Goal: Task Accomplishment & Management: Complete application form

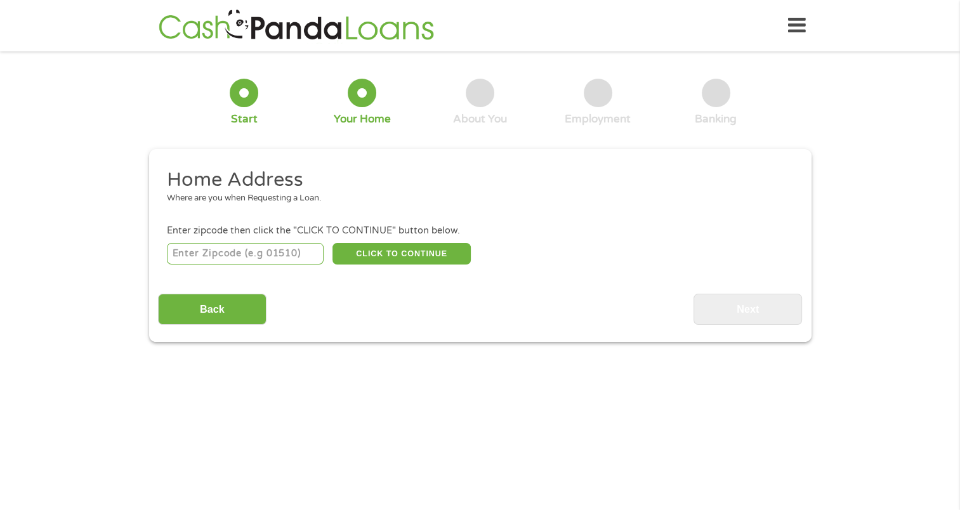
click at [231, 256] on input "number" at bounding box center [245, 254] width 157 height 22
type input "43235"
select select "[US_STATE]"
click at [391, 252] on button "CLICK TO CONTINUE" at bounding box center [401, 254] width 138 height 22
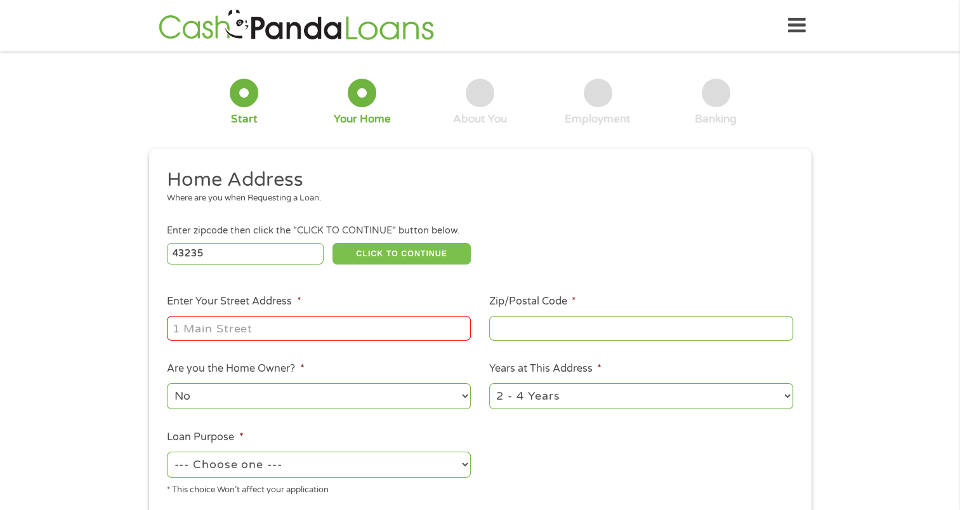
type input "43235"
type input "Columbus"
click at [193, 323] on input "Enter Your Street Address *" at bounding box center [319, 328] width 304 height 24
type input "[STREET_ADDRESS]"
click at [571, 399] on select "1 Year or less 1 - 2 Years 2 - 4 Years Over 4 Years" at bounding box center [641, 396] width 304 height 26
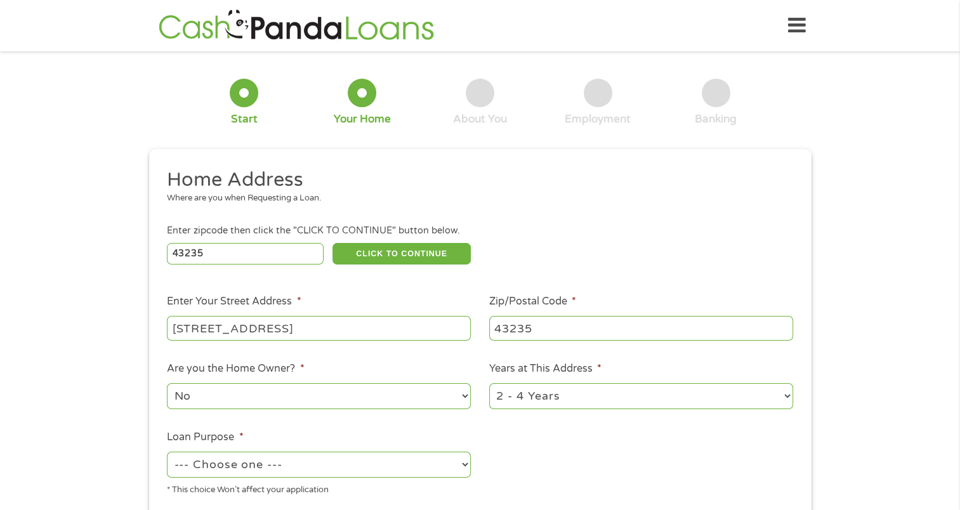
select select "60months"
click at [489, 384] on select "1 Year or less 1 - 2 Years 2 - 4 Years Over 4 Years" at bounding box center [641, 396] width 304 height 26
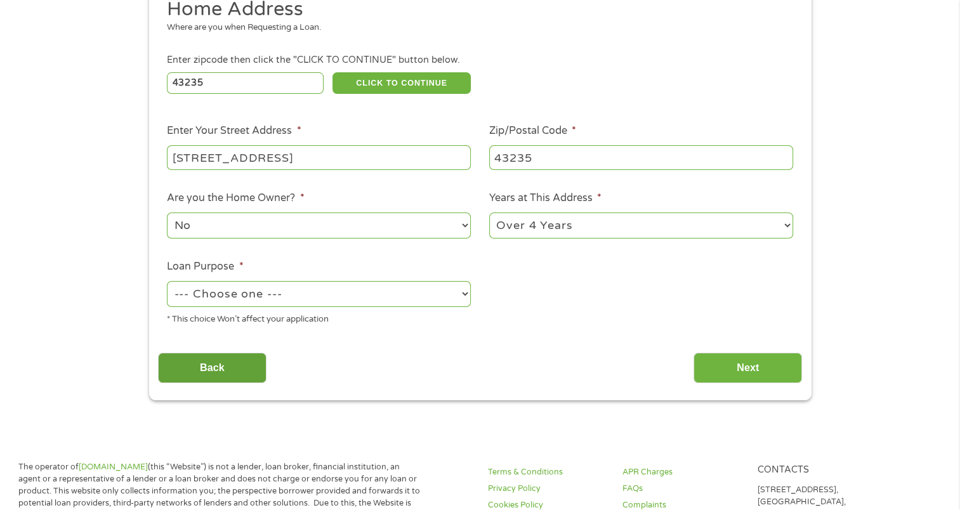
scroll to position [190, 0]
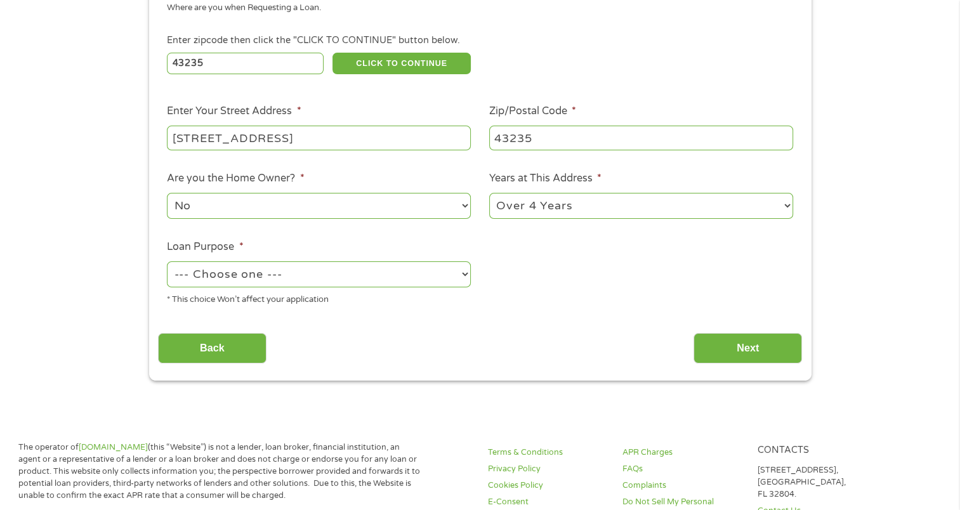
click at [233, 271] on select "--- Choose one --- Pay Bills Debt Consolidation Home Improvement Major Purchase…" at bounding box center [319, 274] width 304 height 26
select select "debtconsolidation"
click at [167, 263] on select "--- Choose one --- Pay Bills Debt Consolidation Home Improvement Major Purchase…" at bounding box center [319, 274] width 304 height 26
click at [743, 355] on input "Next" at bounding box center [747, 348] width 108 height 31
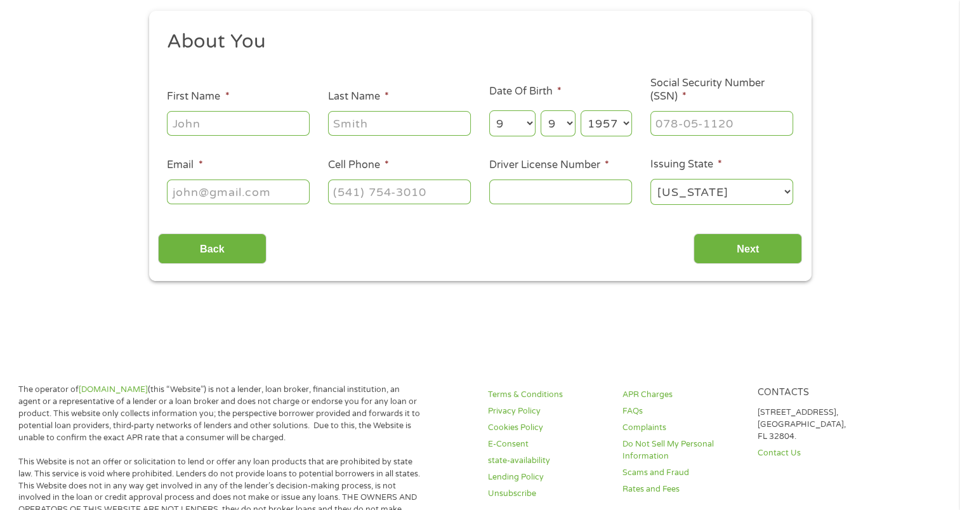
scroll to position [0, 0]
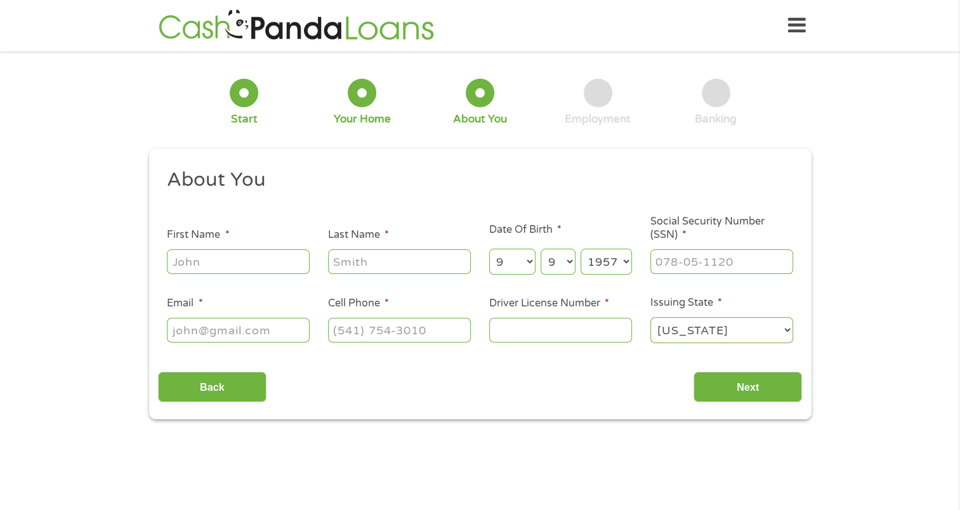
click at [252, 266] on input "First Name *" at bounding box center [238, 261] width 143 height 24
type input "[PERSON_NAME]"
type input "[EMAIL_ADDRESS][DOMAIN_NAME]"
type input "[PHONE_NUMBER]"
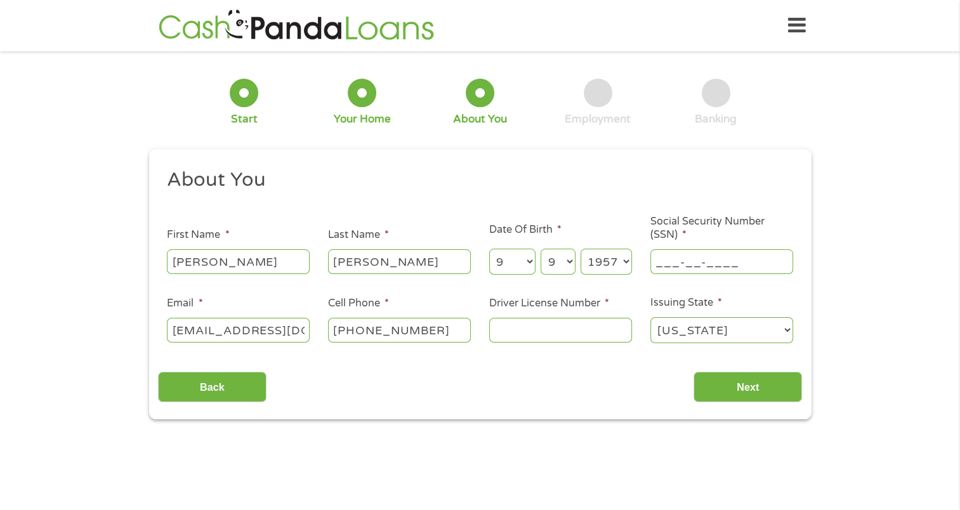
click at [675, 256] on input "___-__-____" at bounding box center [721, 261] width 143 height 24
click at [656, 264] on input "___-__-____" at bounding box center [721, 261] width 143 height 24
type input "288-52-8775"
click at [509, 335] on input "Driver License Number *" at bounding box center [560, 330] width 143 height 24
type input "rr840713"
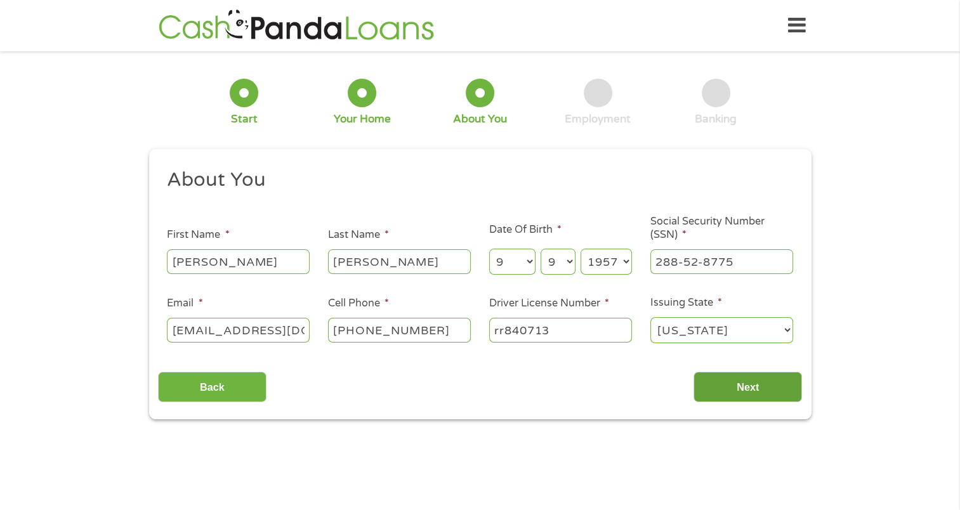
click at [739, 393] on input "Next" at bounding box center [747, 387] width 108 height 31
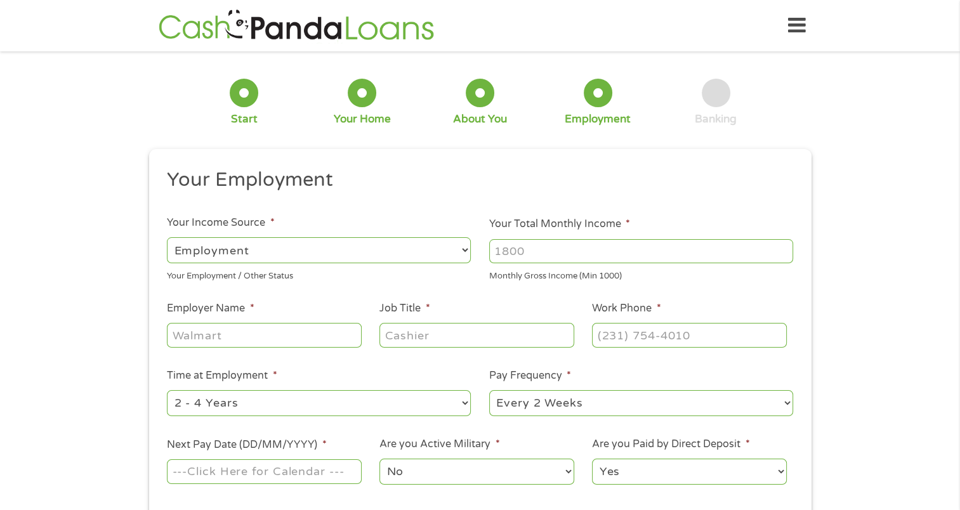
click at [577, 250] on input "Your Total Monthly Income *" at bounding box center [641, 251] width 304 height 24
type input "5000"
click at [212, 335] on input "Employer Name *" at bounding box center [264, 335] width 194 height 24
type input "[US_STATE] capital mortgage"
click at [423, 339] on input "Job Title *" at bounding box center [476, 335] width 194 height 24
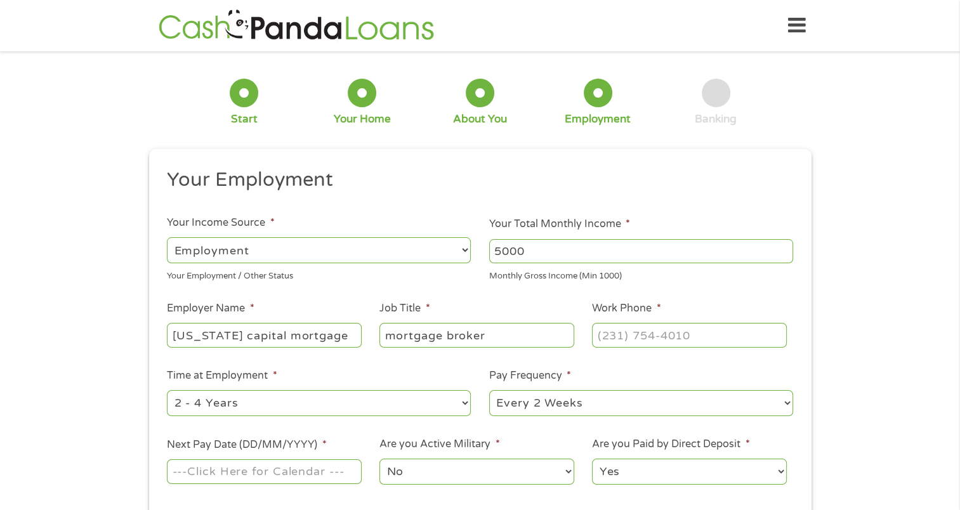
type input "mortgage broker"
click at [605, 342] on input "(___) ___-____" at bounding box center [689, 335] width 194 height 24
type input "[PHONE_NUMBER]"
click at [293, 398] on select "--- Choose one --- 1 Year or less 1 - 2 Years 2 - 4 Years Over 4 Years" at bounding box center [319, 403] width 304 height 26
select select "60months"
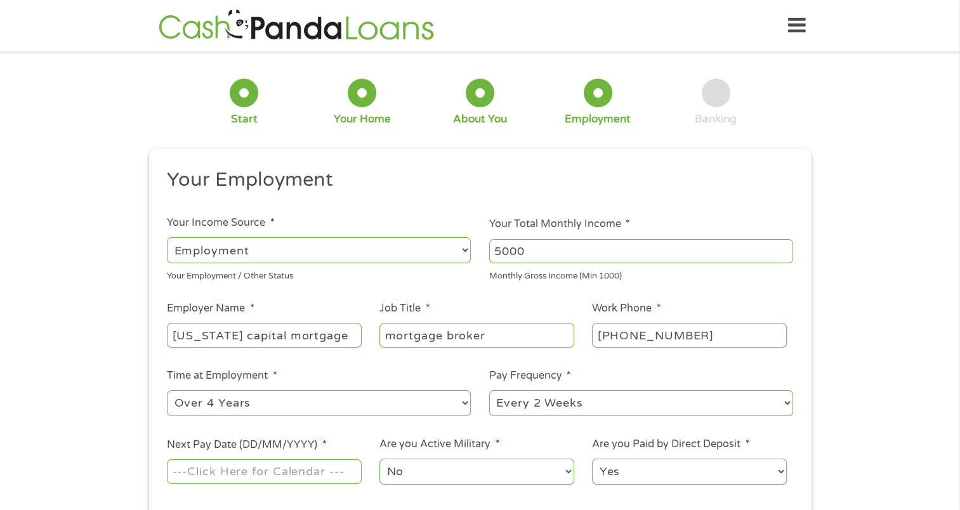
click at [167, 391] on select "--- Choose one --- 1 Year or less 1 - 2 Years 2 - 4 Years Over 4 Years" at bounding box center [319, 403] width 304 height 26
click at [620, 410] on select "--- Choose one --- Every 2 Weeks Every Week Monthly Semi-Monthly" at bounding box center [641, 403] width 304 height 26
select select "semimonthly"
click at [489, 391] on select "--- Choose one --- Every 2 Weeks Every Week Monthly Semi-Monthly" at bounding box center [641, 403] width 304 height 26
click at [270, 482] on input "Next Pay Date (DD/MM/YYYY) *" at bounding box center [264, 471] width 194 height 24
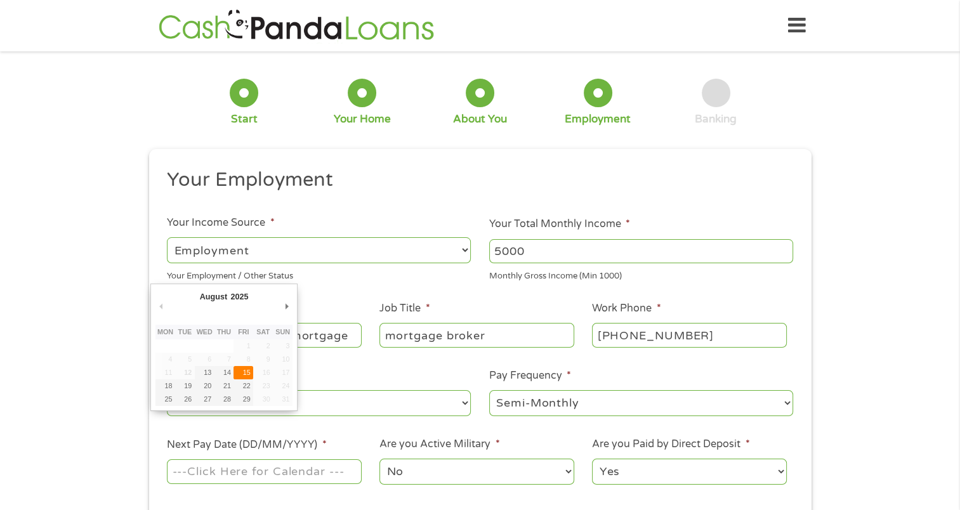
type input "[DATE]"
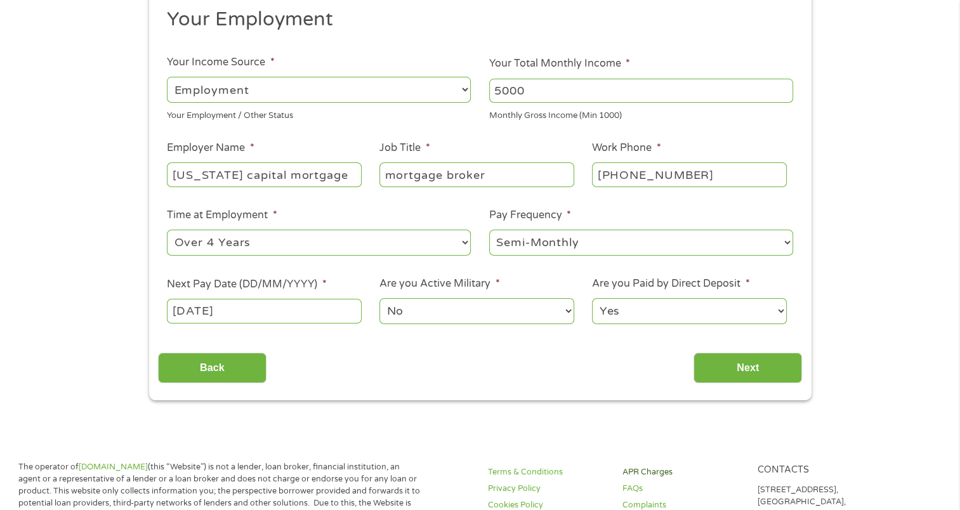
scroll to position [190, 0]
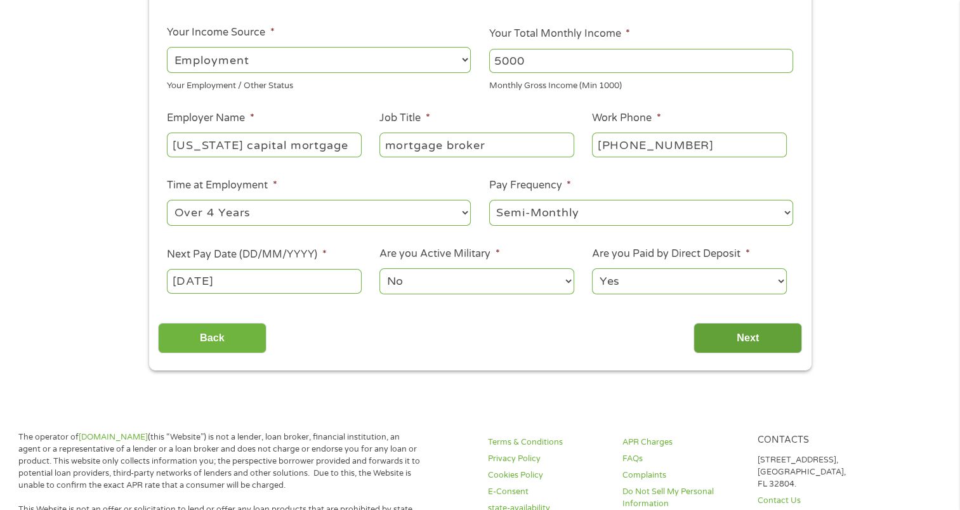
click at [717, 341] on input "Next" at bounding box center [747, 338] width 108 height 31
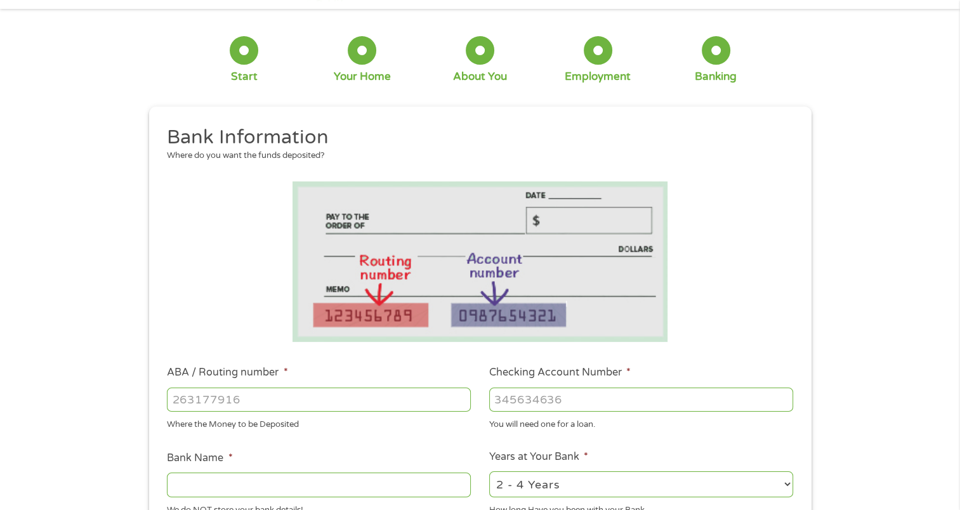
scroll to position [0, 0]
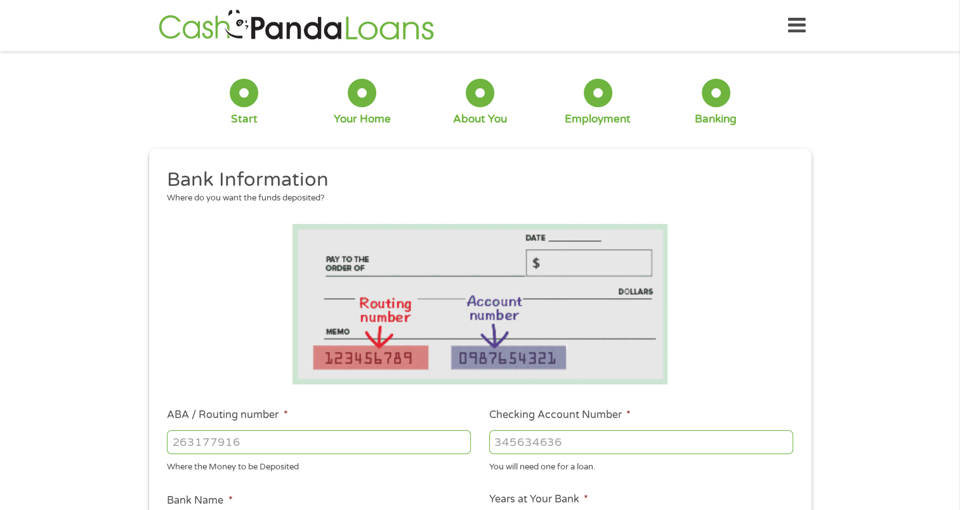
click at [188, 445] on input "ABA / Routing number *" at bounding box center [319, 442] width 304 height 24
type input "044002161"
type input "FIFTH THIRD BANK"
type input "044002161"
click at [502, 445] on input "Checking Account Number *" at bounding box center [641, 442] width 304 height 24
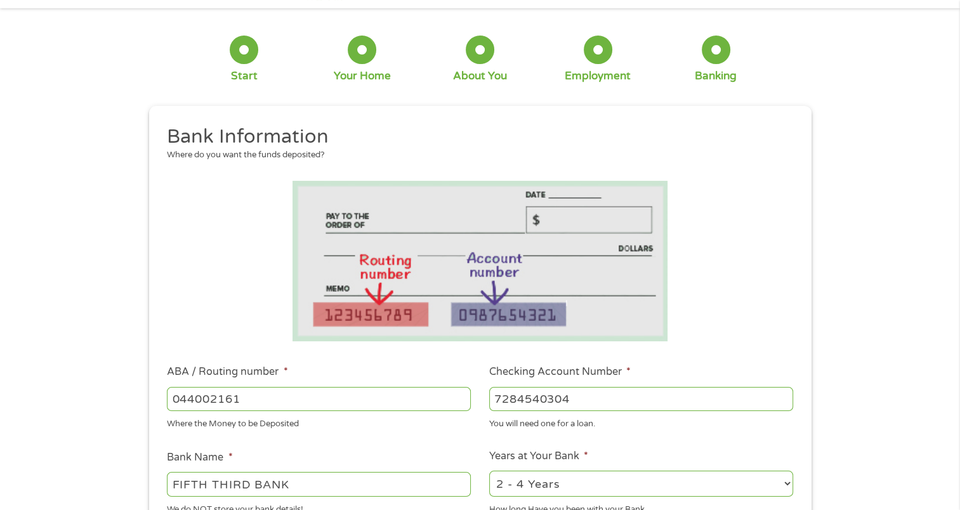
scroll to position [63, 0]
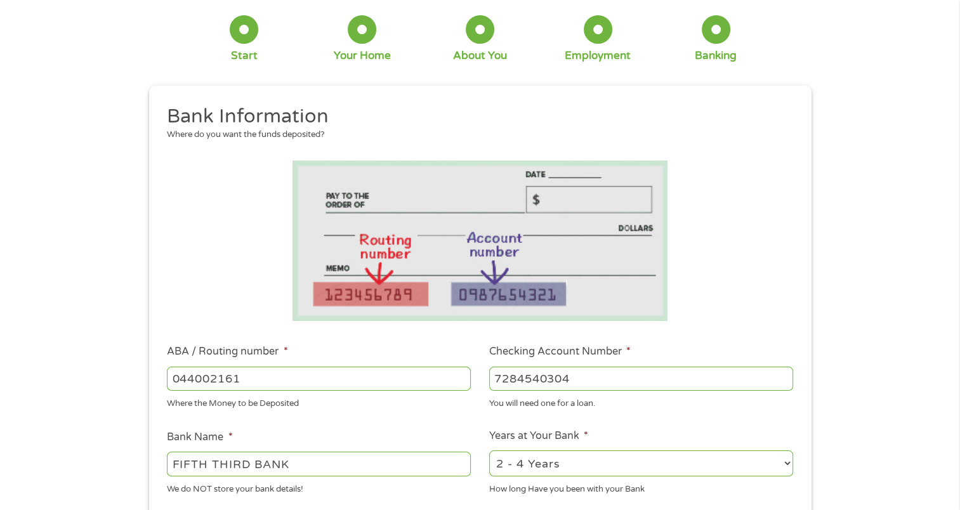
type input "7284540304"
click at [600, 465] on select "2 - 4 Years 6 - 12 Months 1 - 2 Years Over 4 Years" at bounding box center [641, 463] width 304 height 26
select select "60months"
click at [489, 451] on select "2 - 4 Years 6 - 12 Months 1 - 2 Years Over 4 Years" at bounding box center [641, 463] width 304 height 26
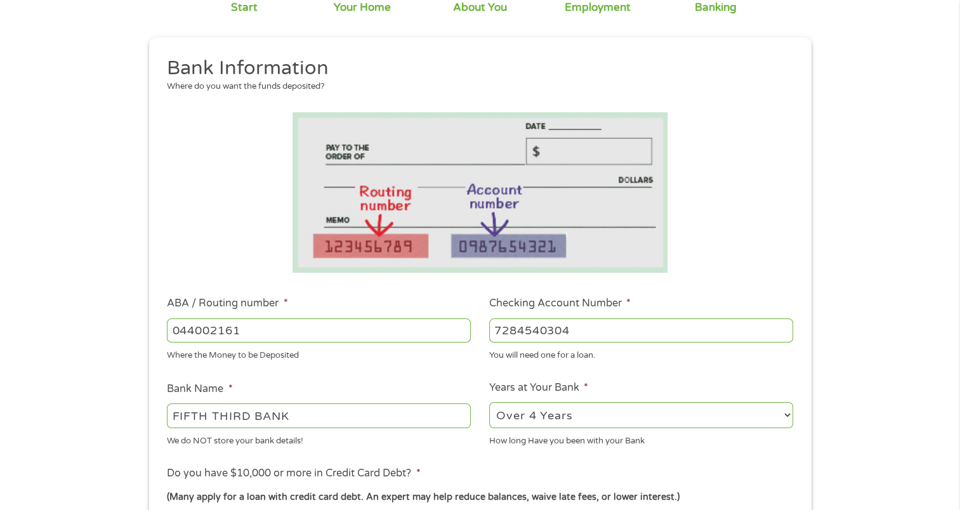
scroll to position [190, 0]
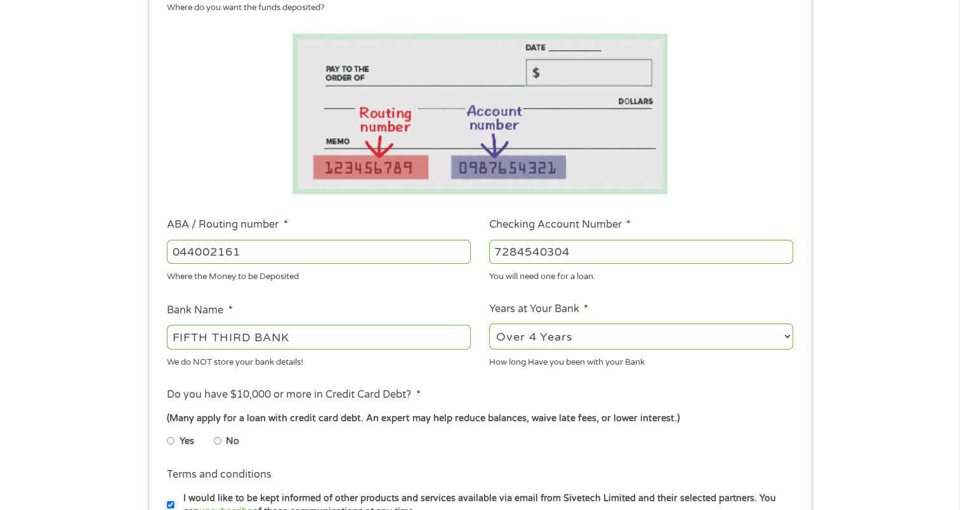
click at [169, 439] on input "Yes" at bounding box center [171, 441] width 8 height 20
radio input "true"
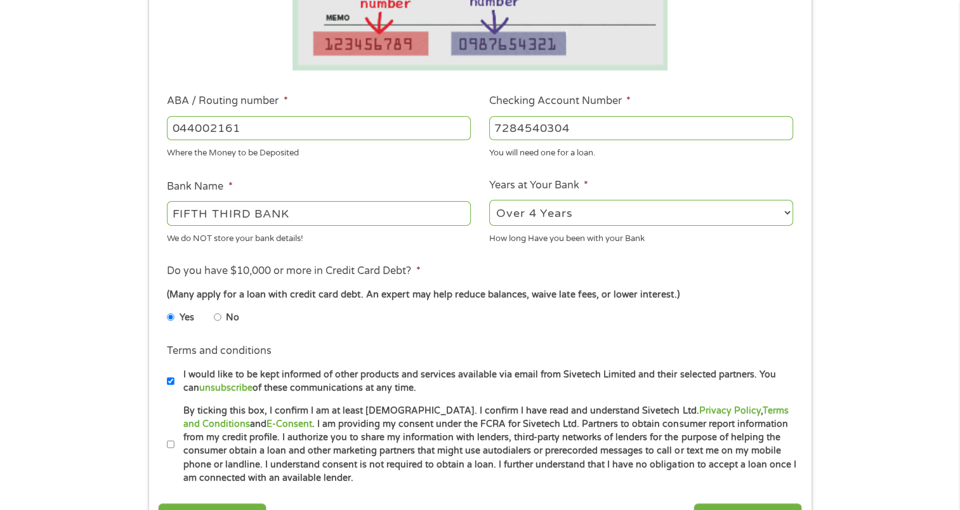
scroll to position [317, 0]
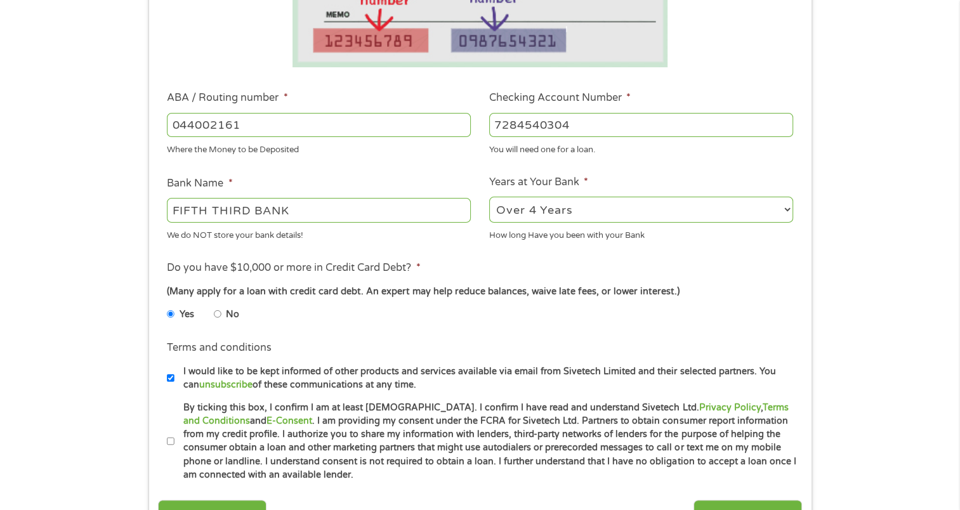
click at [169, 442] on input "By ticking this box, I confirm I am at least [DEMOGRAPHIC_DATA]. I confirm I ha…" at bounding box center [171, 441] width 8 height 20
checkbox input "true"
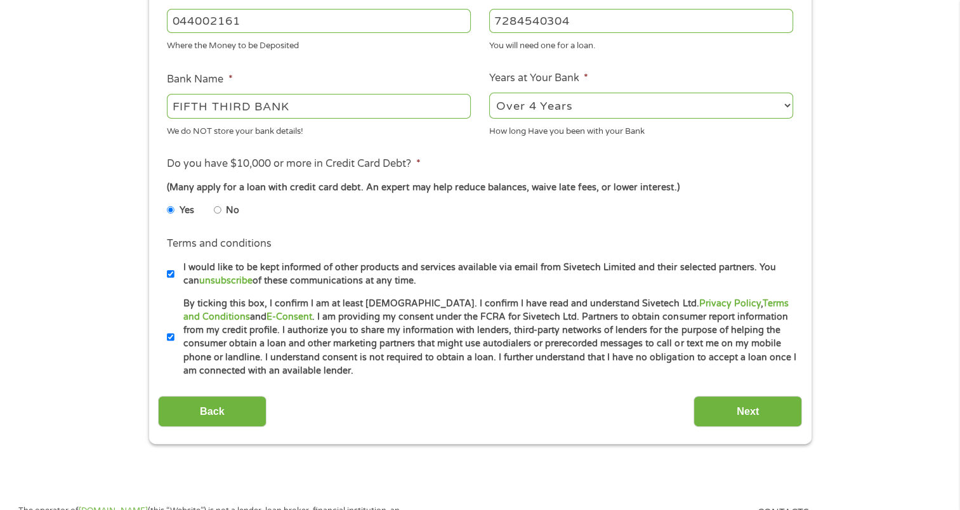
scroll to position [444, 0]
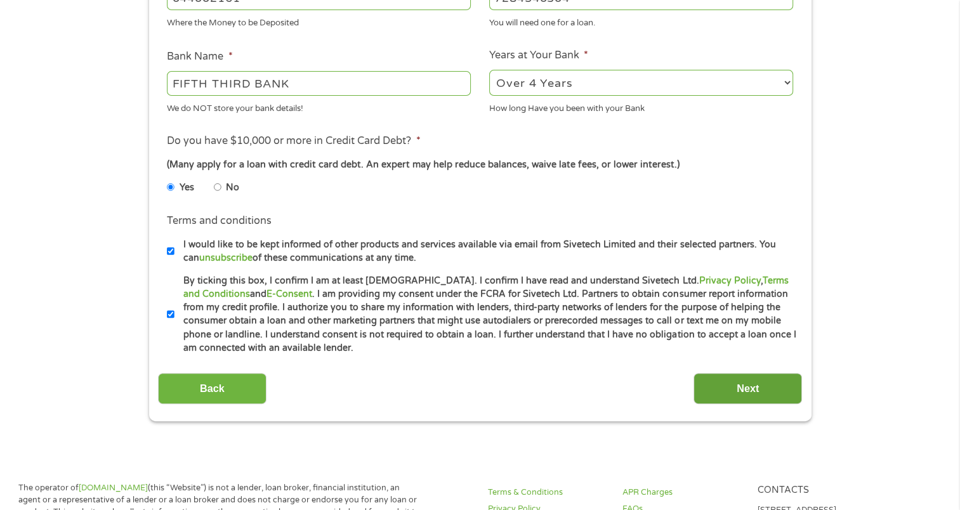
click at [749, 397] on input "Next" at bounding box center [747, 388] width 108 height 31
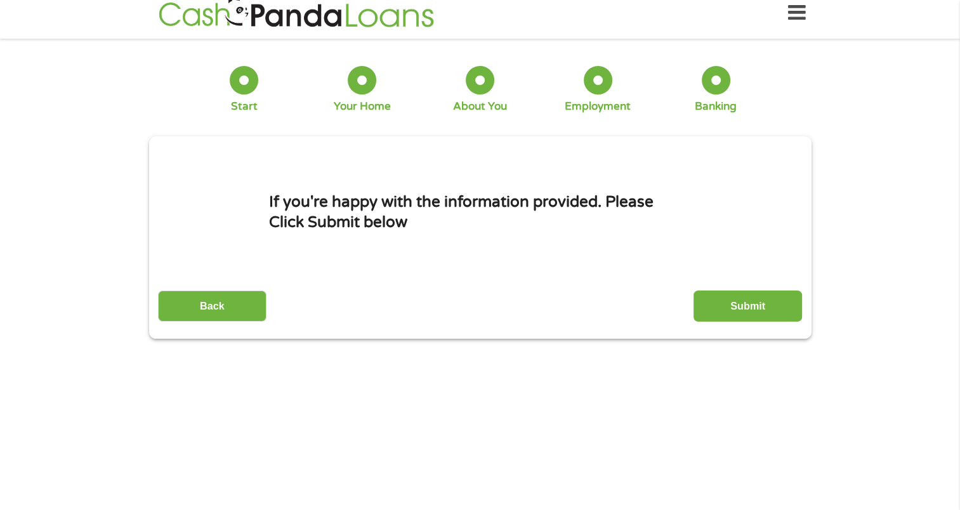
scroll to position [0, 0]
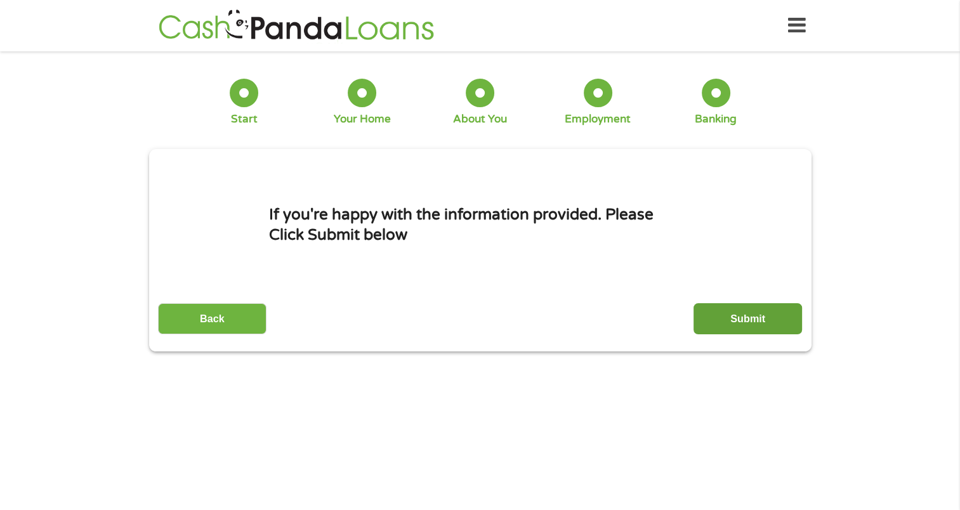
click at [751, 324] on input "Submit" at bounding box center [747, 318] width 108 height 31
